Goal: Task Accomplishment & Management: Manage account settings

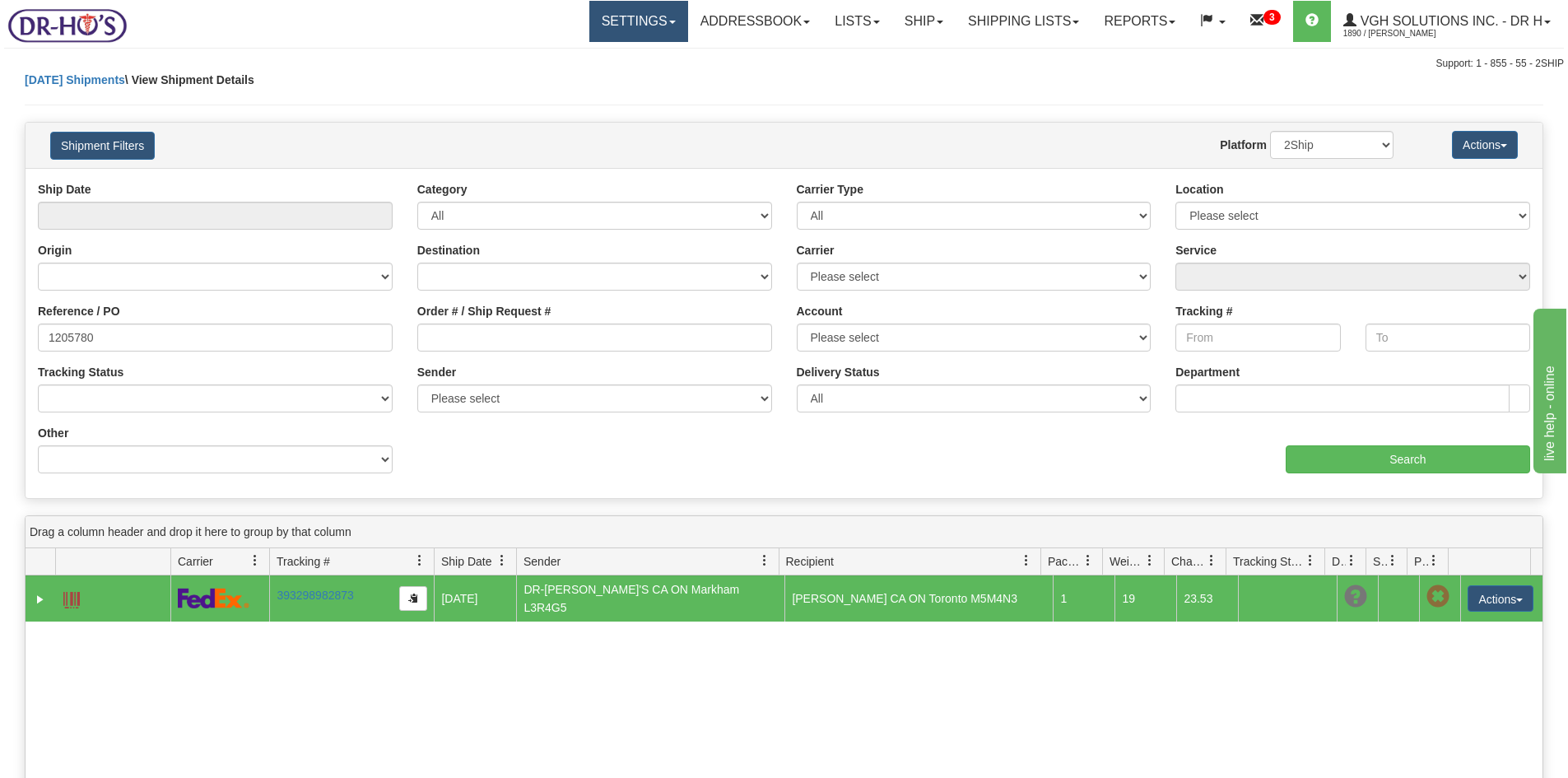
click at [612, 28] on link "Settings" at bounding box center [639, 22] width 99 height 41
click at [600, 54] on span "Shipping Preferences" at bounding box center [594, 57] width 110 height 13
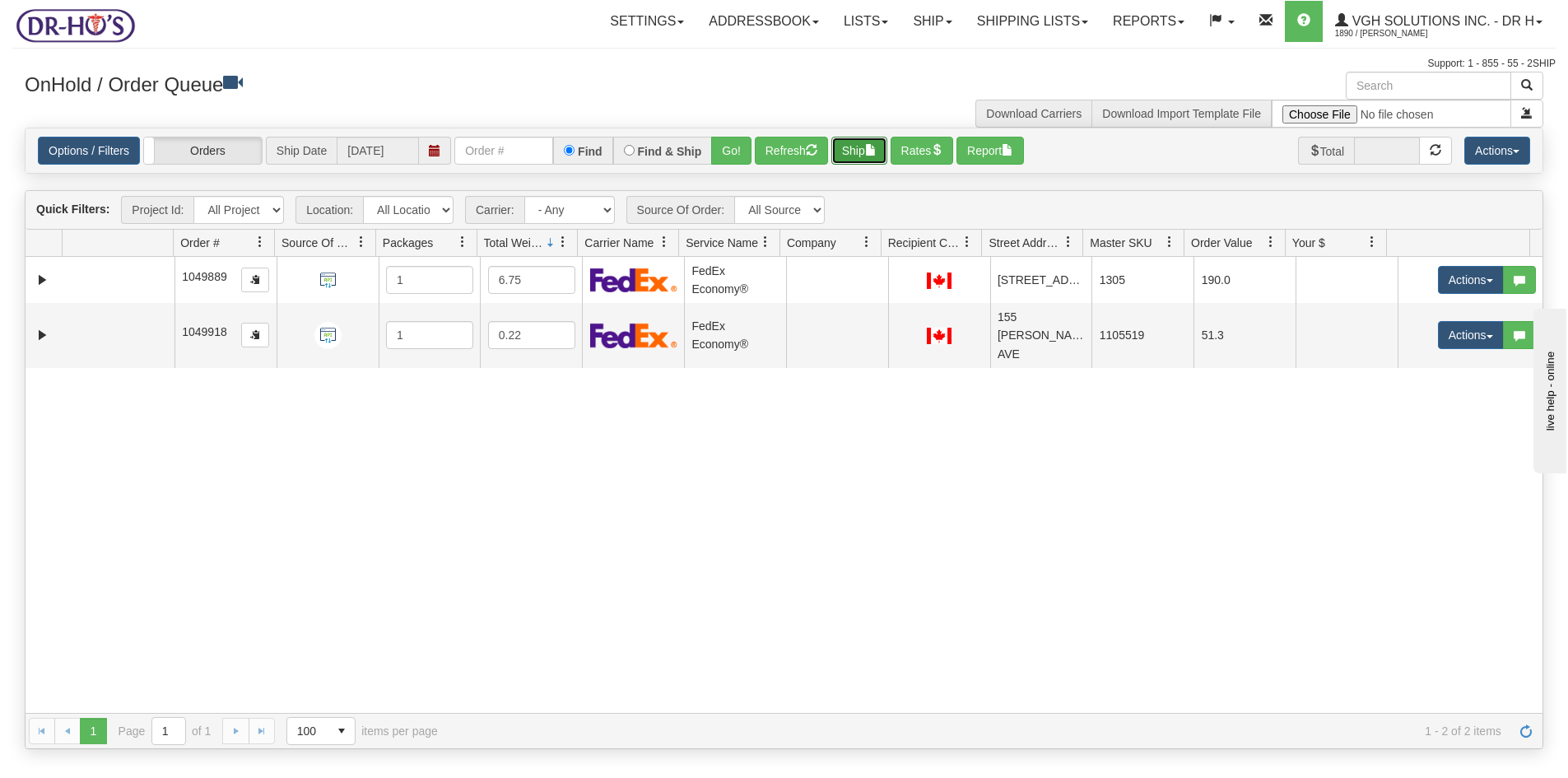
click at [860, 149] on button "Ship" at bounding box center [859, 150] width 56 height 28
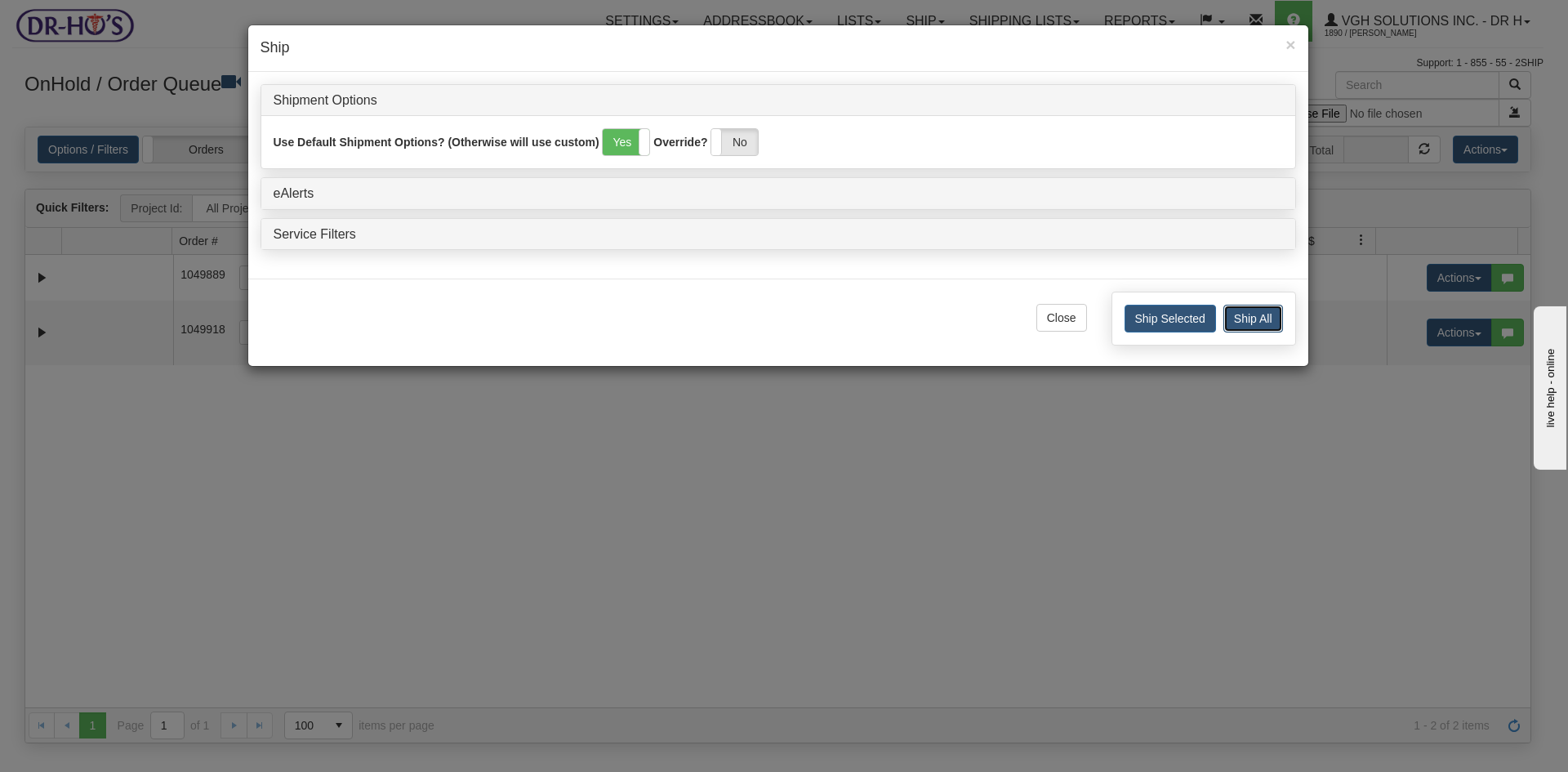
click at [1252, 320] on button "Ship All" at bounding box center [1253, 318] width 60 height 28
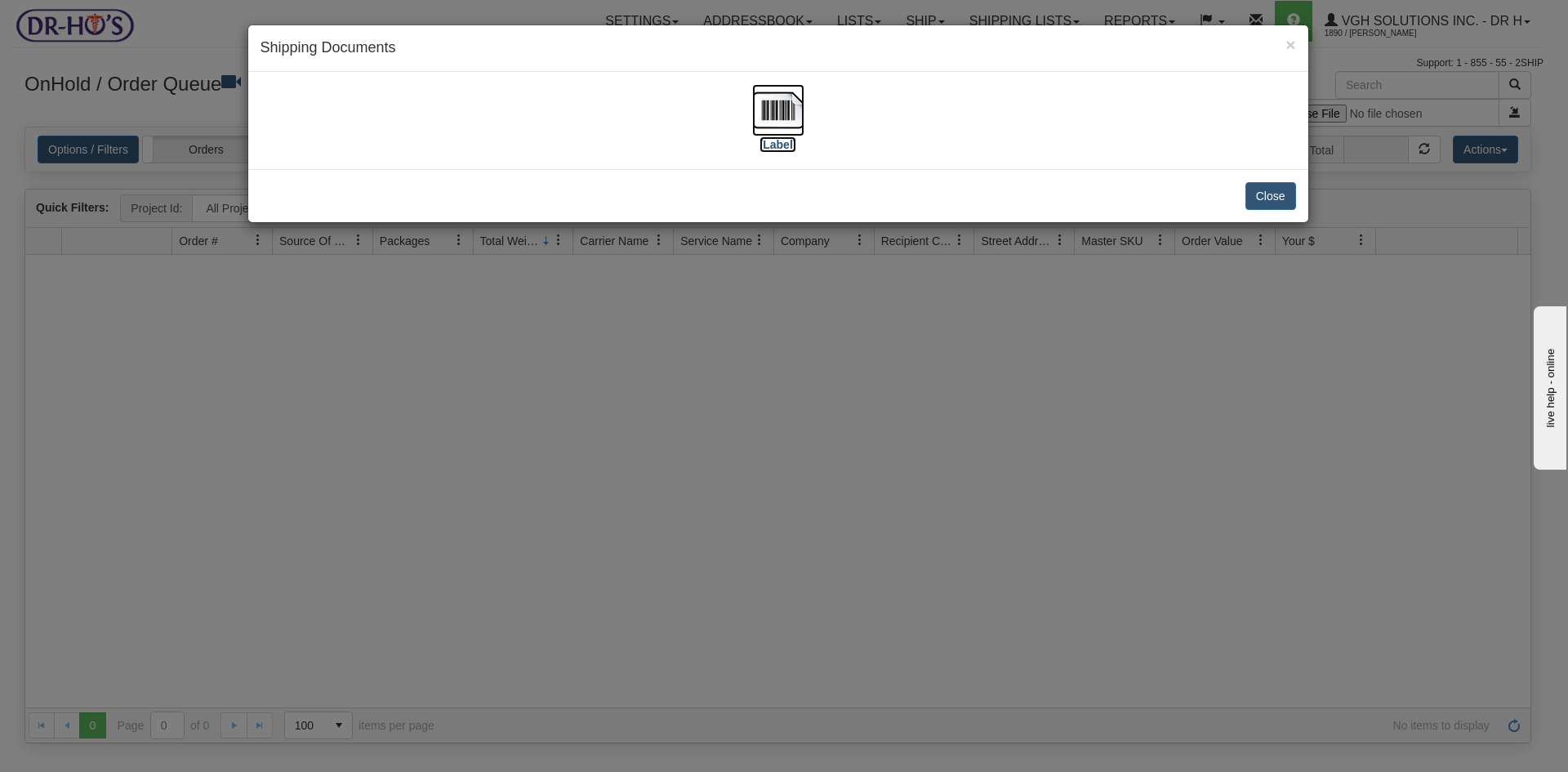
click at [778, 117] on img at bounding box center [778, 110] width 53 height 53
click at [1276, 197] on button "Close" at bounding box center [1270, 196] width 51 height 28
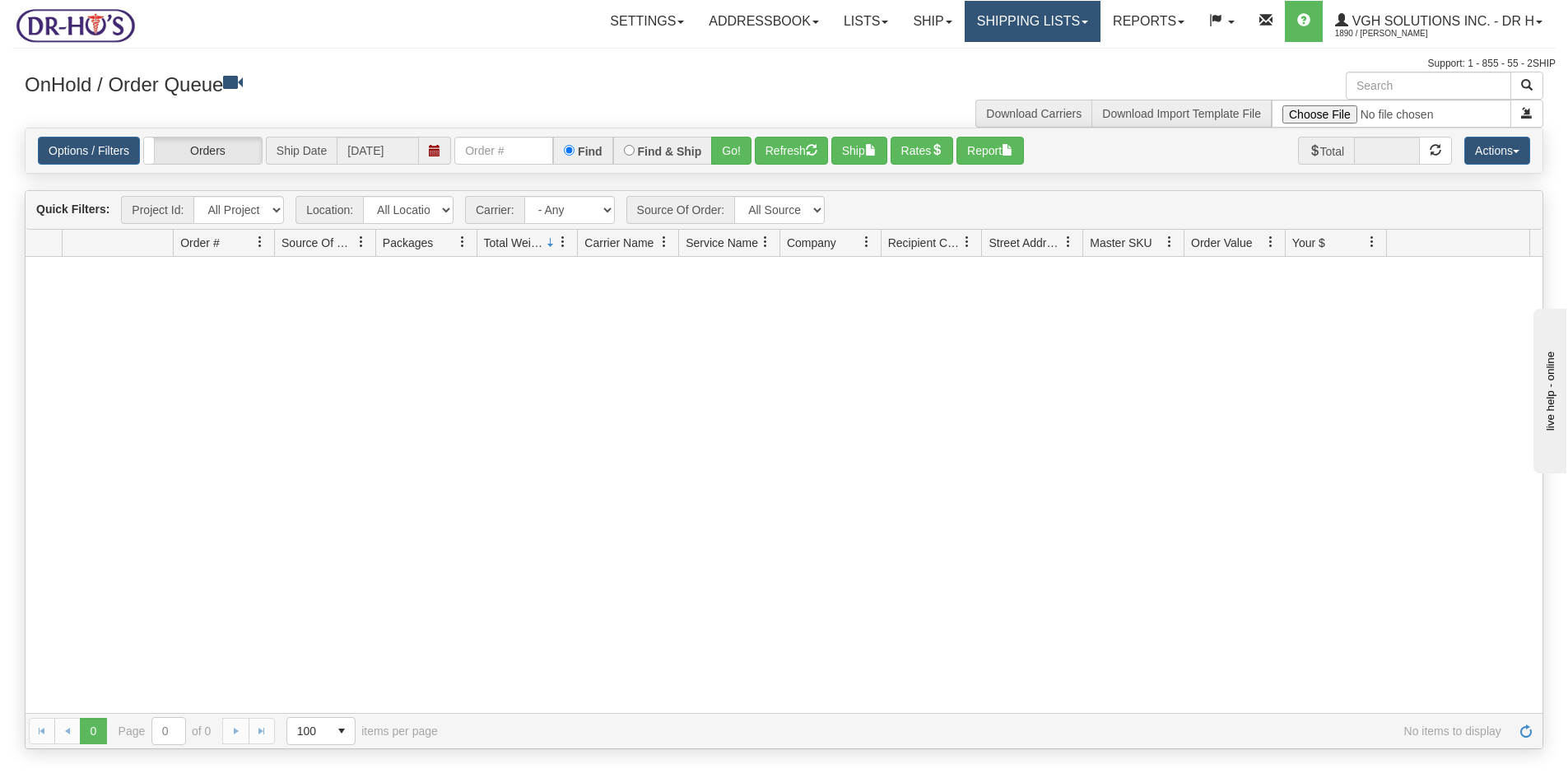
click at [1021, 19] on link "Shipping lists" at bounding box center [1032, 22] width 135 height 41
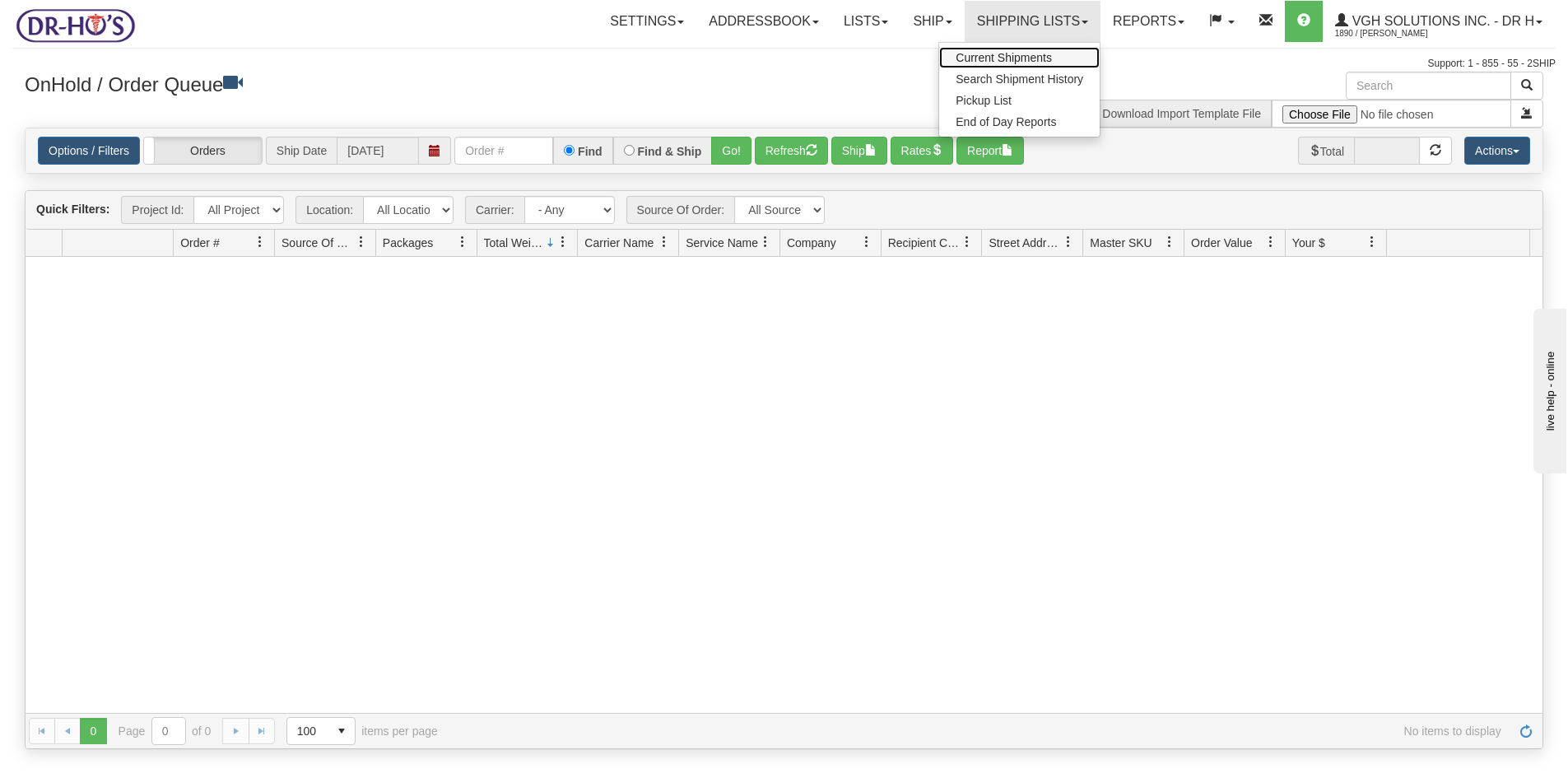
click at [989, 50] on link "Current Shipments" at bounding box center [1019, 57] width 161 height 22
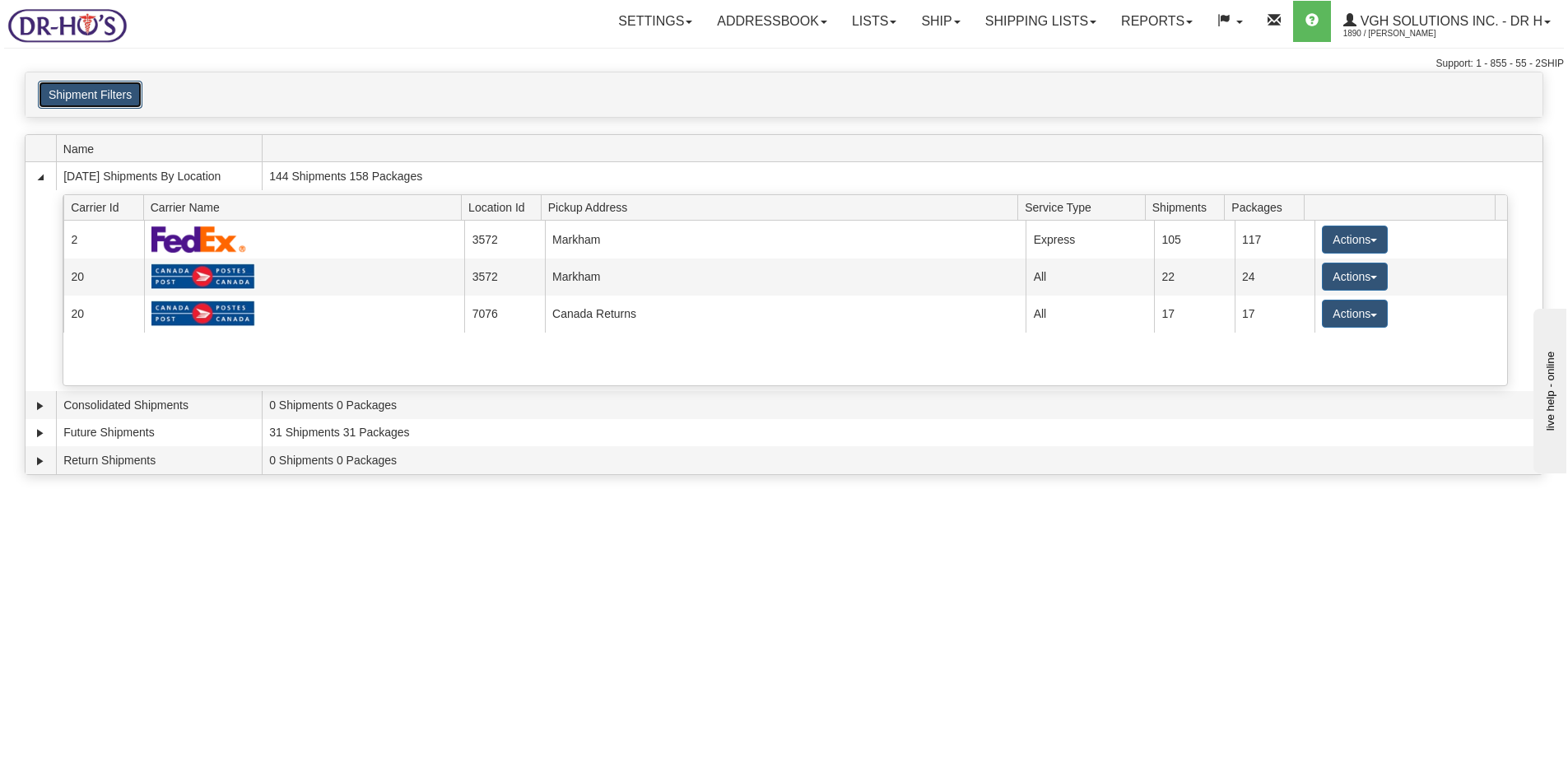
click at [70, 95] on button "Shipment Filters" at bounding box center [90, 94] width 105 height 28
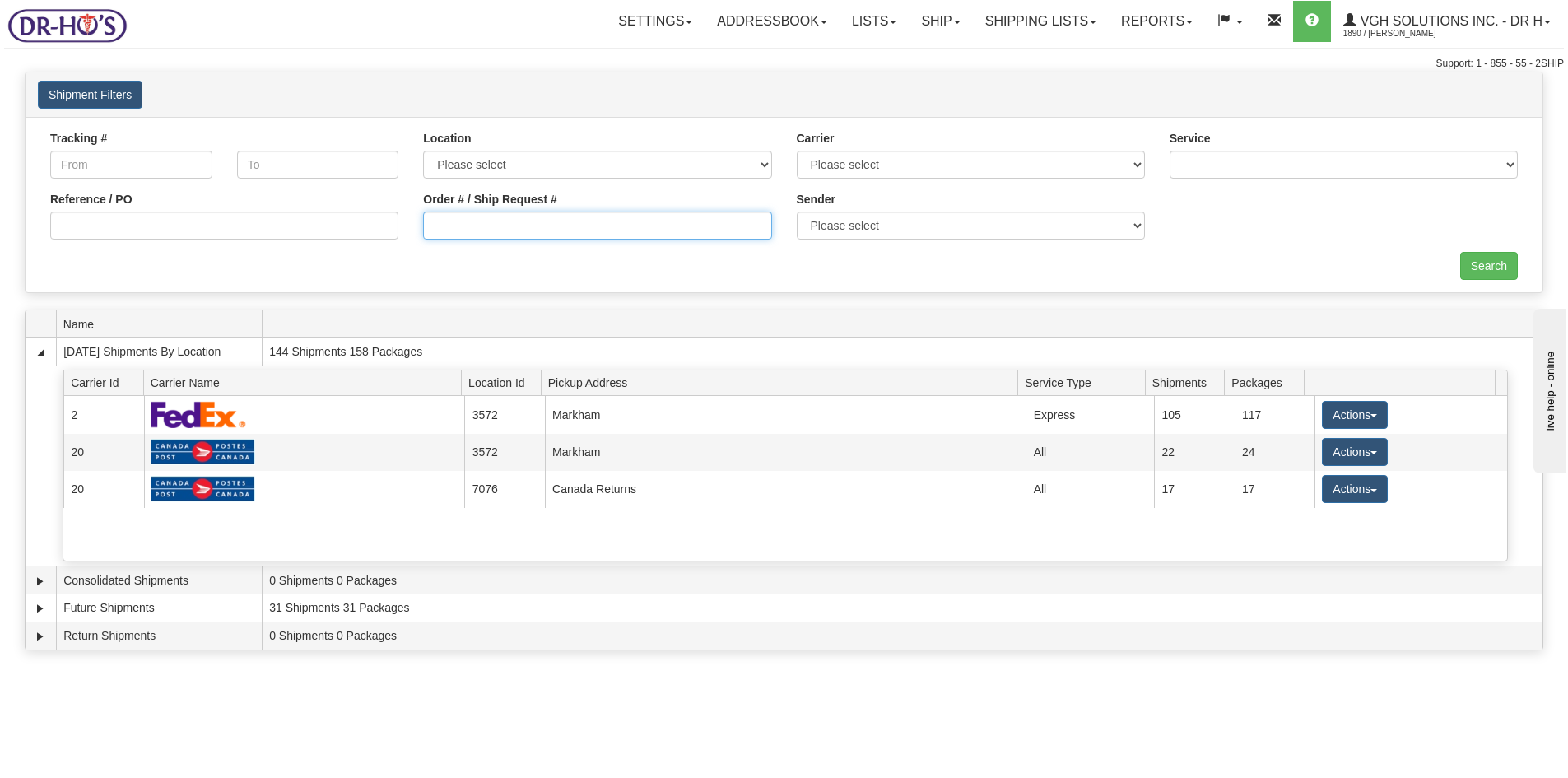
click at [488, 224] on input "Order # / Ship Request #" at bounding box center [597, 225] width 348 height 28
type input "1049847"
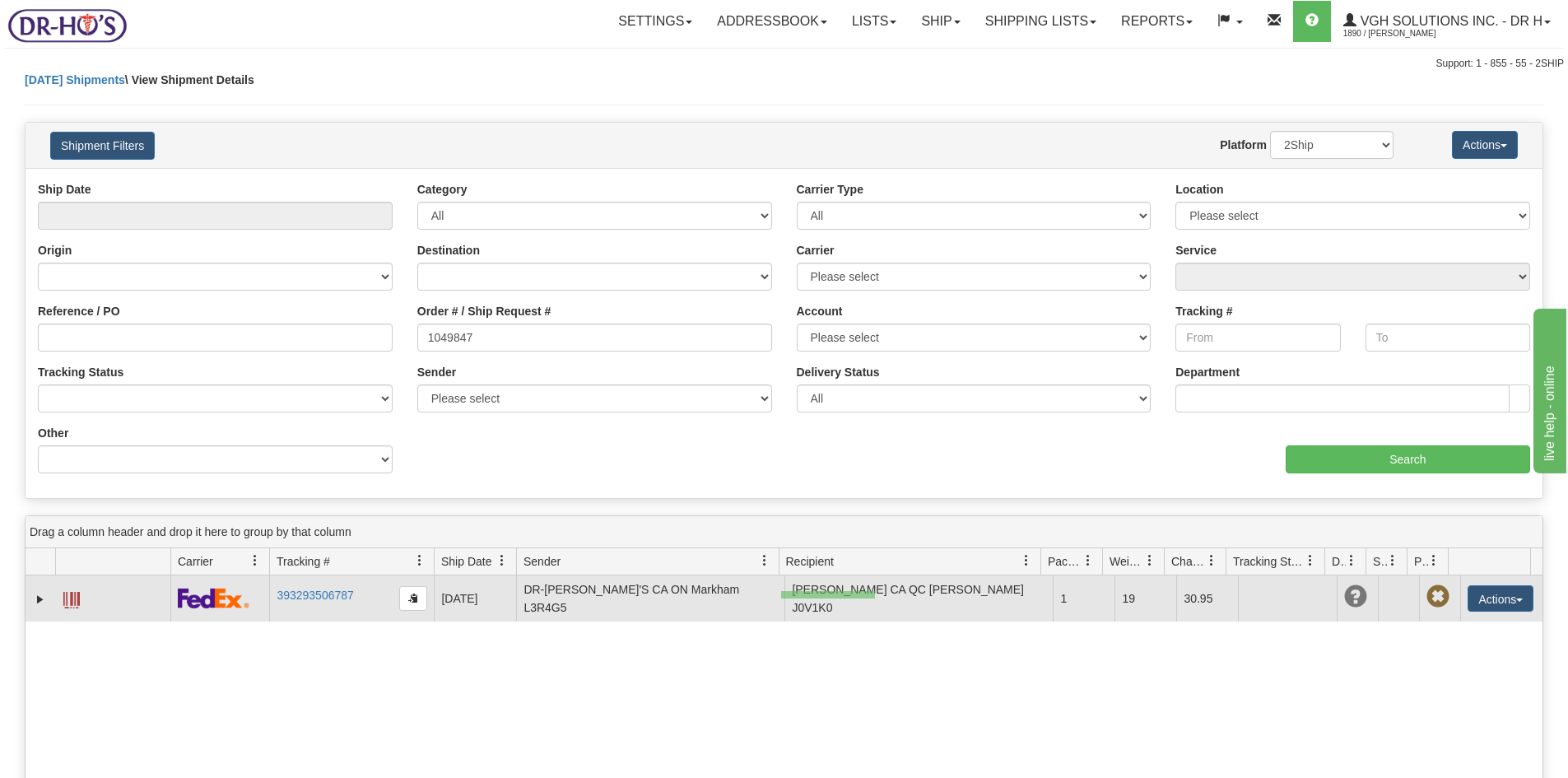
drag, startPoint x: 781, startPoint y: 591, endPoint x: 875, endPoint y: 599, distance: 94.3
click at [875, 599] on td "Yves Beauregard CA QC Gore J0V1K0" at bounding box center [918, 598] width 268 height 46
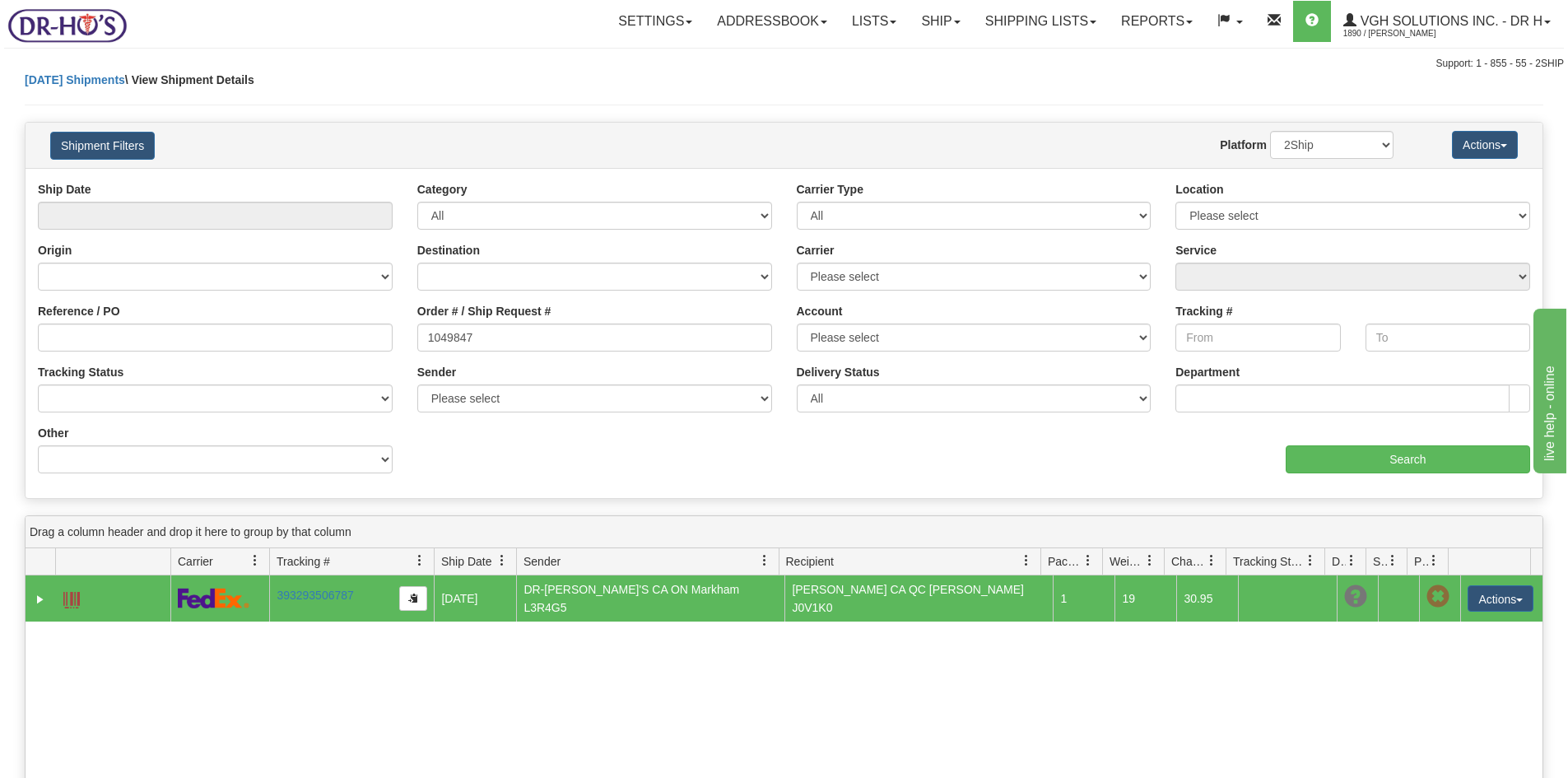
click at [71, 592] on span at bounding box center [72, 600] width 16 height 16
click at [76, 598] on span at bounding box center [72, 600] width 16 height 16
drag, startPoint x: 427, startPoint y: 337, endPoint x: 370, endPoint y: 339, distance: 57.0
click at [370, 181] on div "Reference / PO Order # / Ship Request # 1049847 Account Please select Purolator…" at bounding box center [783, 181] width 1517 height 0
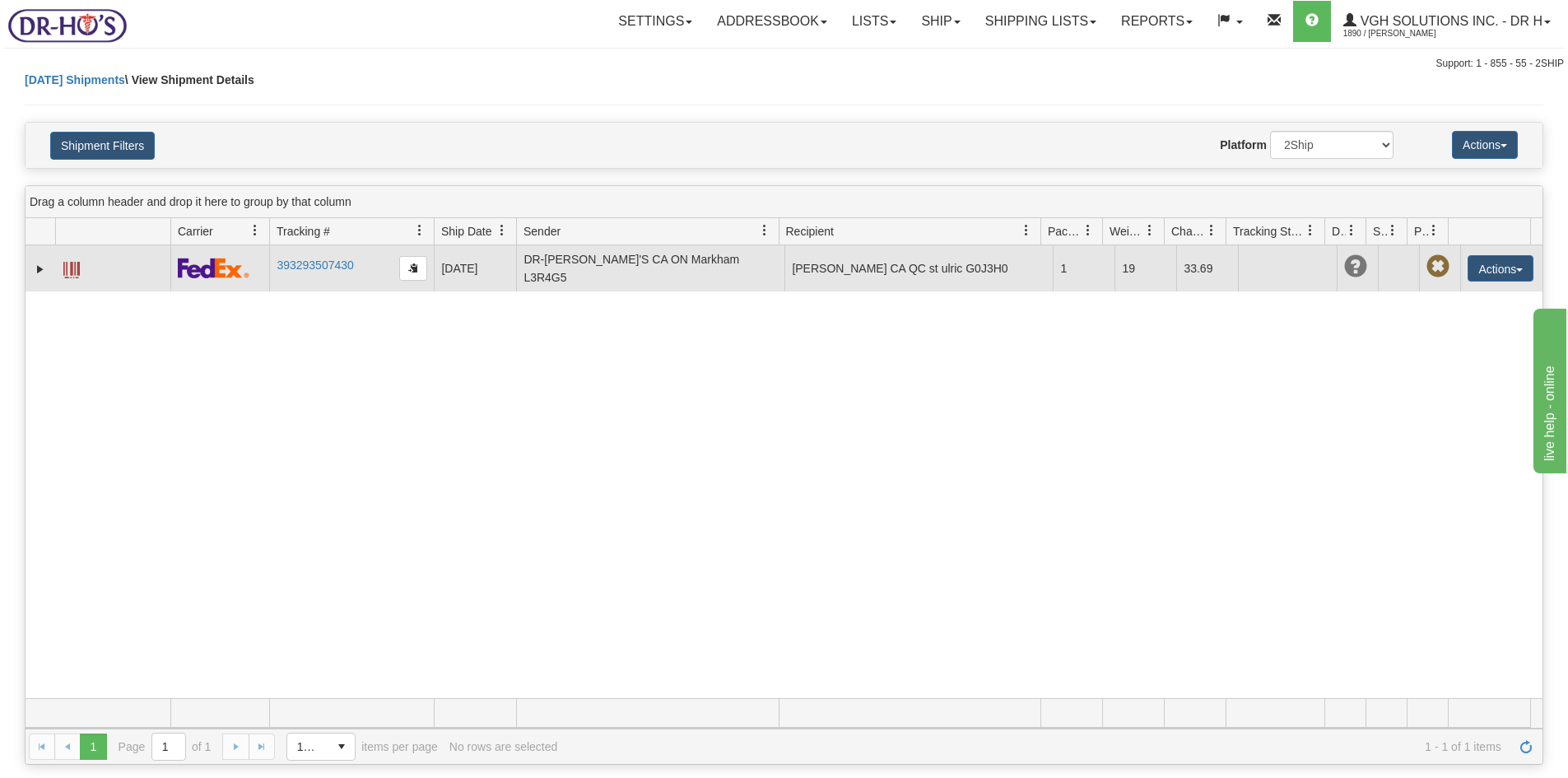
click at [71, 266] on span at bounding box center [72, 270] width 16 height 16
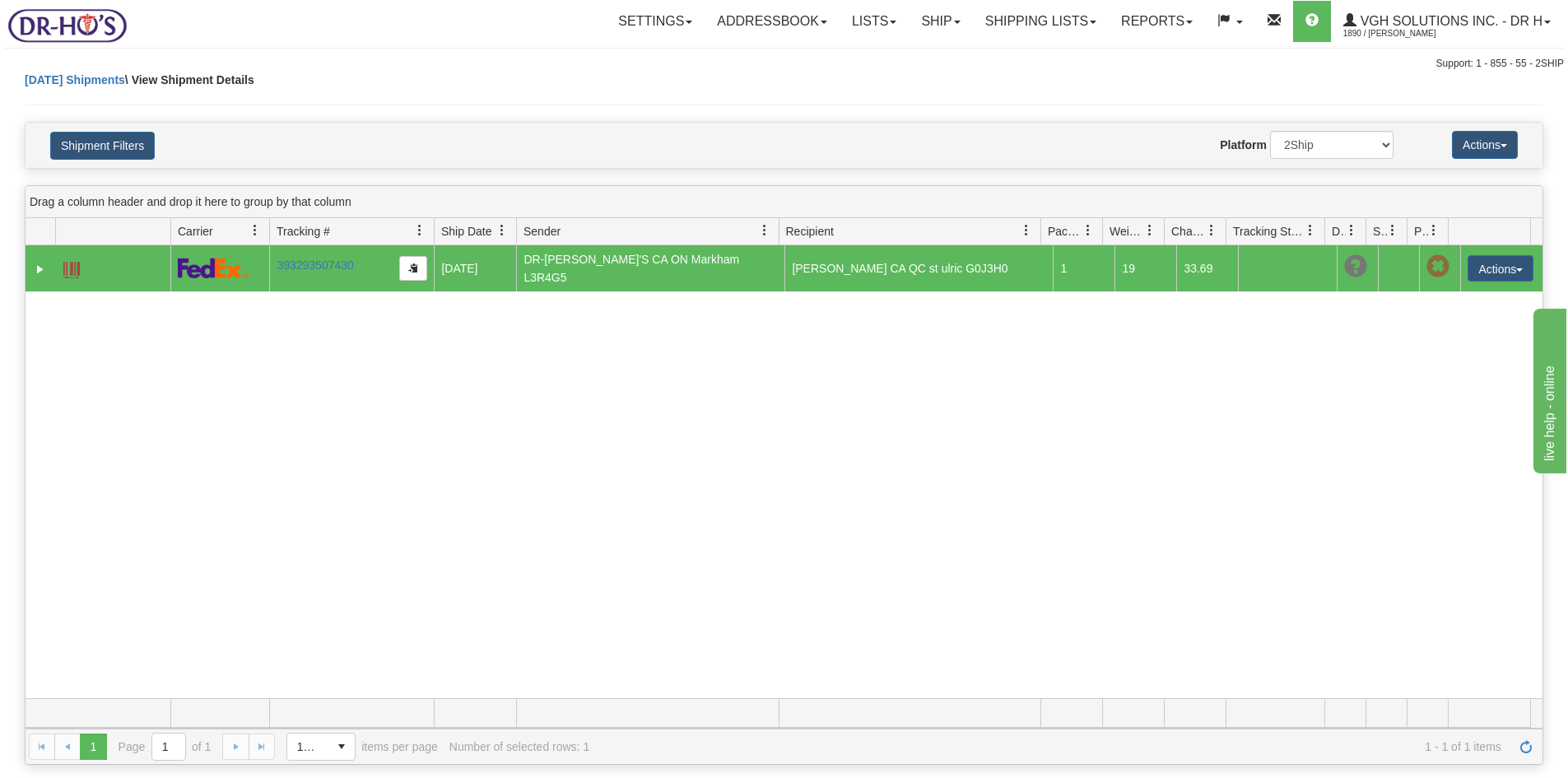
click at [74, 266] on span at bounding box center [72, 270] width 16 height 16
click at [97, 152] on button "Shipment Filters" at bounding box center [102, 145] width 105 height 28
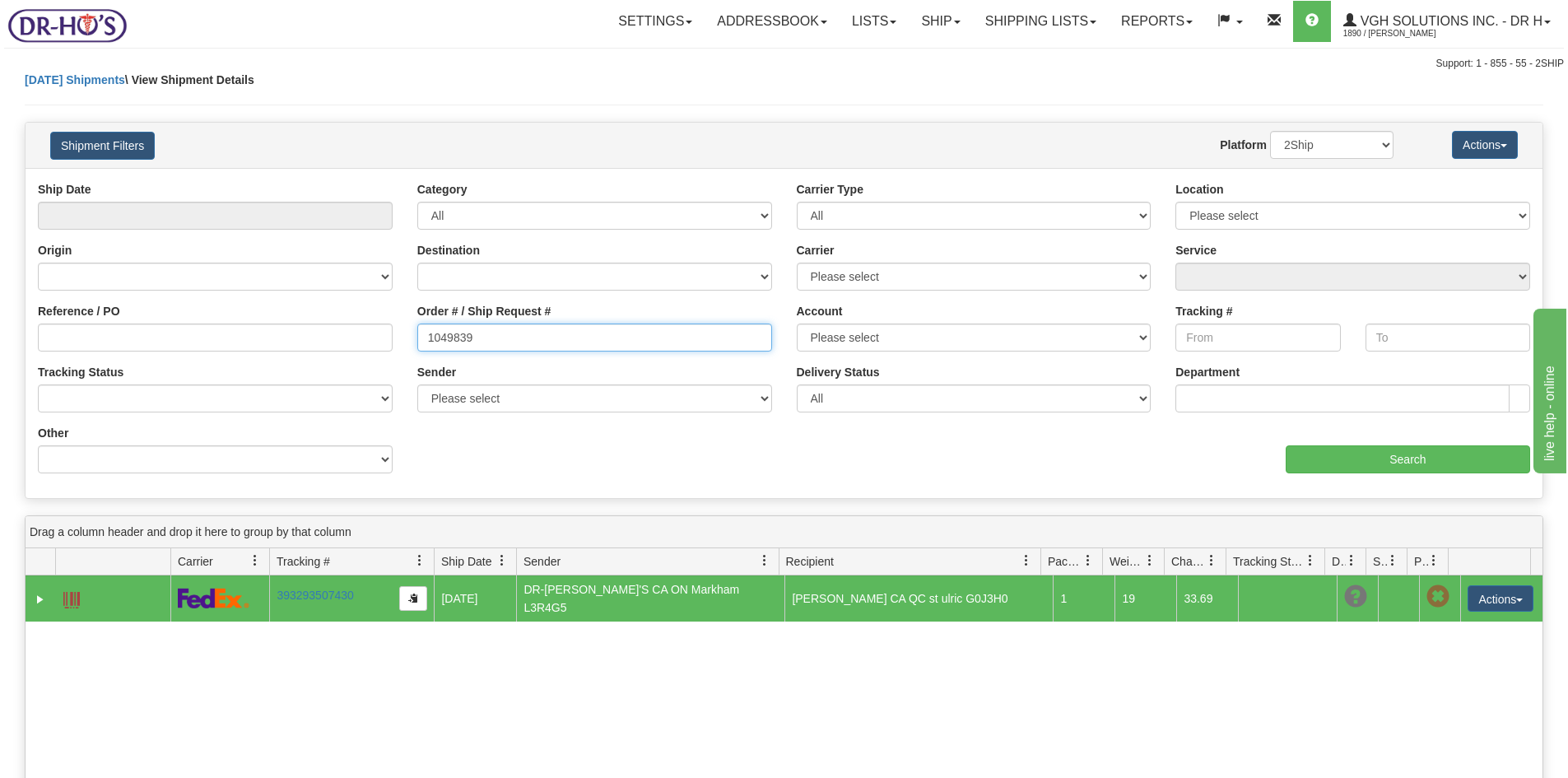
drag, startPoint x: 487, startPoint y: 339, endPoint x: 350, endPoint y: 328, distance: 137.4
click at [362, 181] on div "Reference / PO Order # / Ship Request # 1049839 Account Please select Purolator…" at bounding box center [783, 181] width 1517 height 0
type input "1049792"
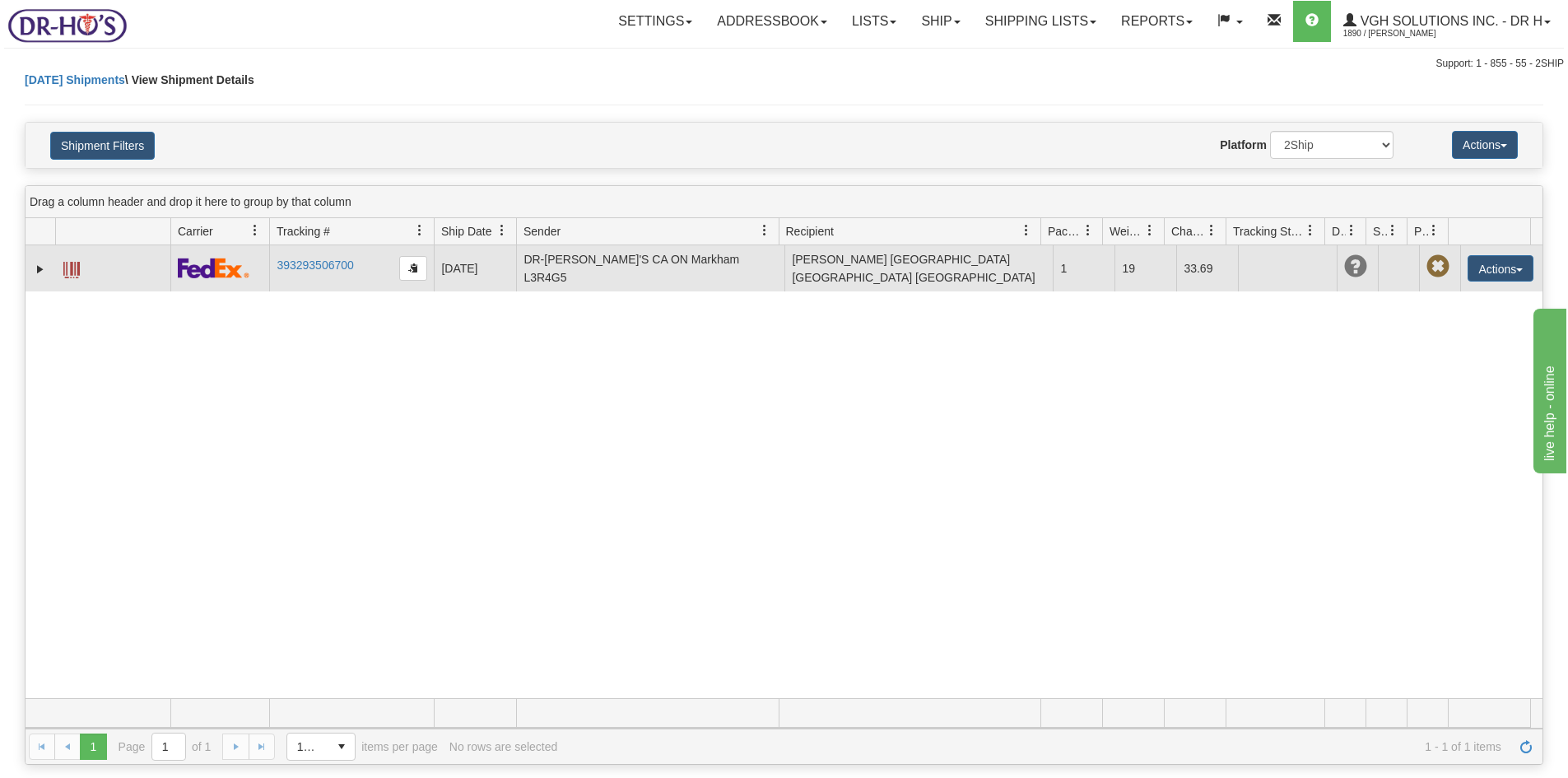
click at [75, 275] on span at bounding box center [72, 270] width 16 height 16
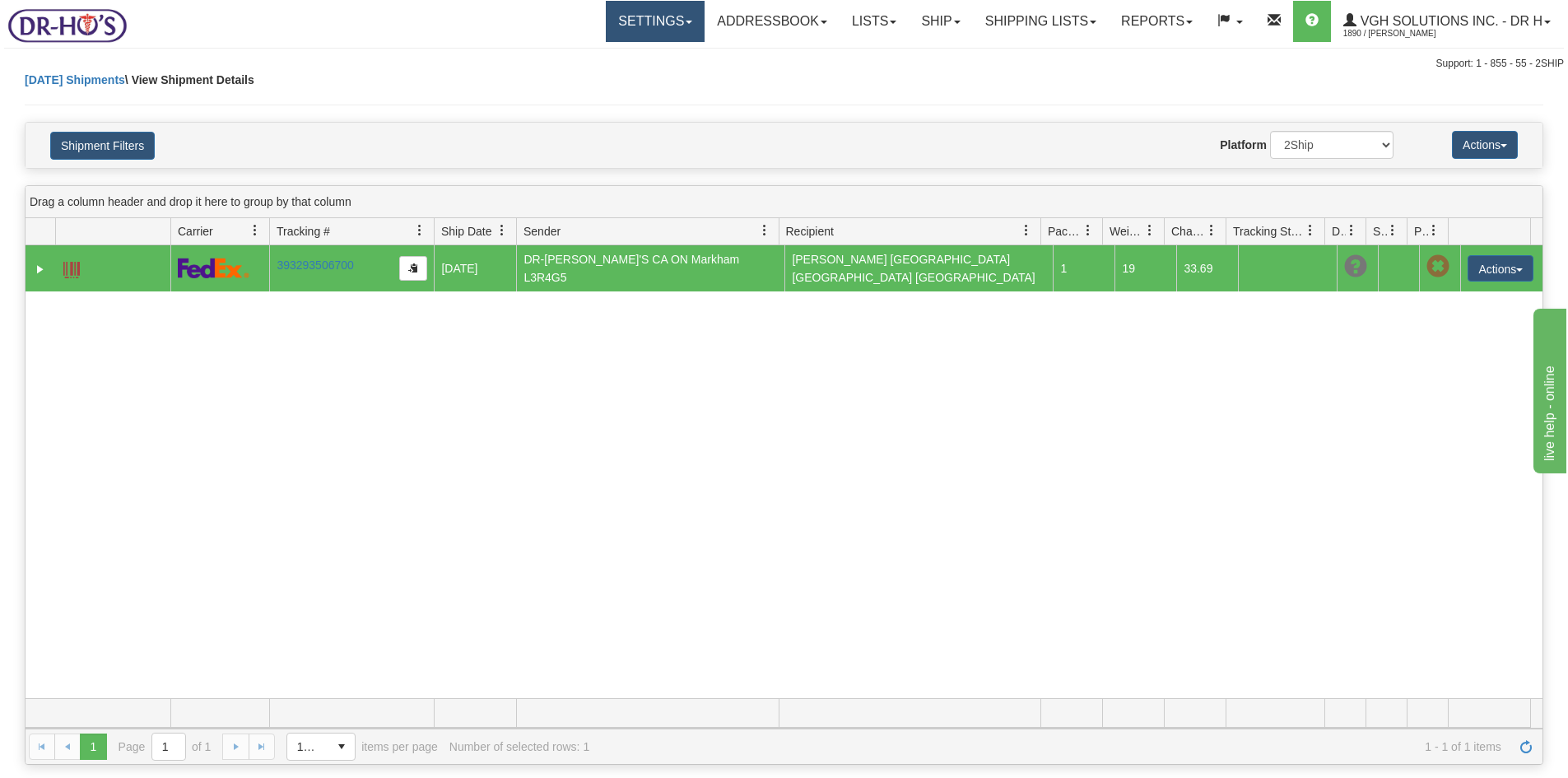
click at [624, 15] on link "Settings" at bounding box center [655, 22] width 99 height 41
click at [605, 52] on span "Shipping Preferences" at bounding box center [611, 57] width 110 height 13
